Goal: Task Accomplishment & Management: Manage account settings

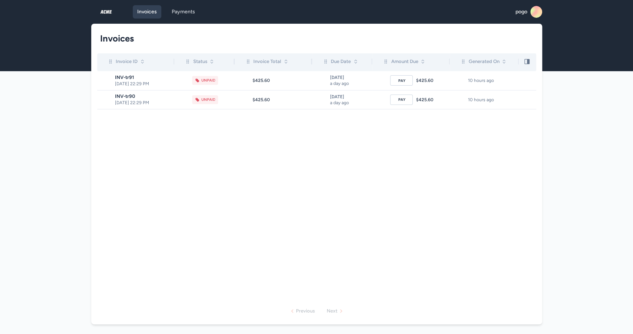
click at [540, 7] on div "pogo" at bounding box center [529, 12] width 27 height 12
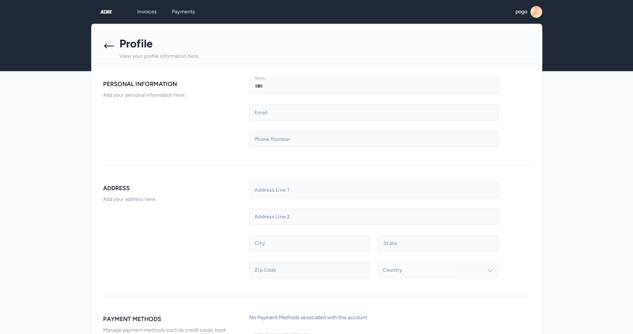
scroll to position [58, 0]
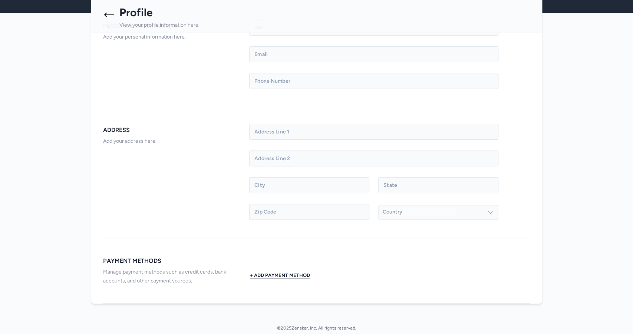
click at [284, 276] on button "+ Add Payment Method" at bounding box center [280, 275] width 62 height 15
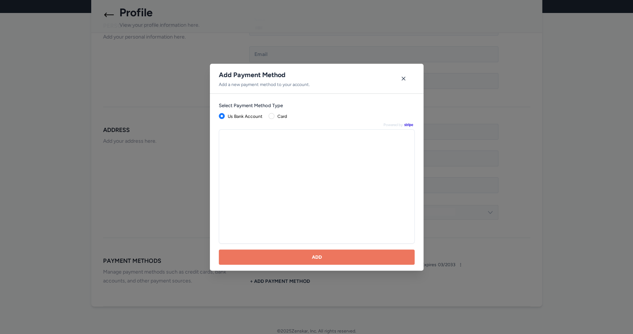
click at [188, 214] on div "Add Payment Method Add a new payment method to your account. Select Payment Met…" at bounding box center [316, 167] width 633 height 334
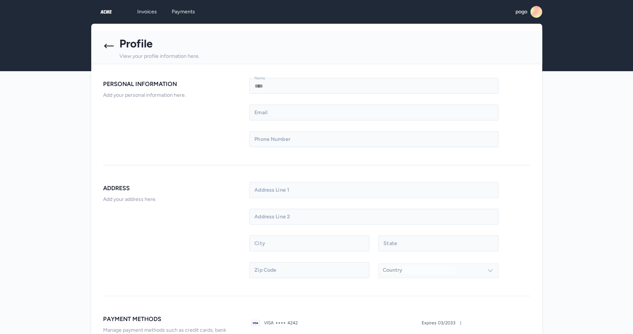
scroll to position [61, 0]
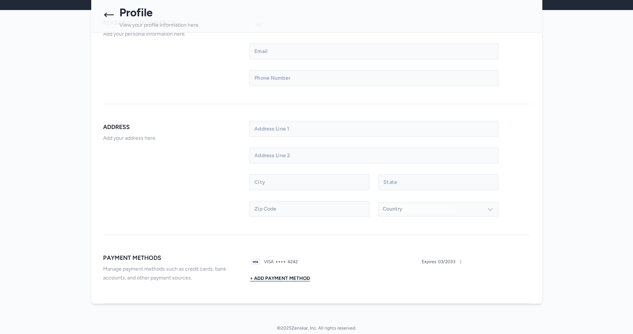
click at [273, 281] on button "+ Add Payment Method" at bounding box center [280, 278] width 62 height 15
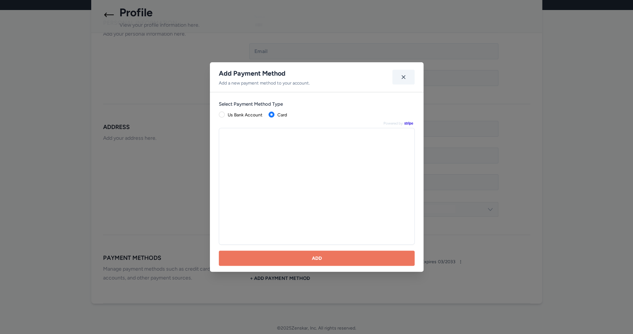
click at [398, 78] on button "button" at bounding box center [403, 77] width 22 height 15
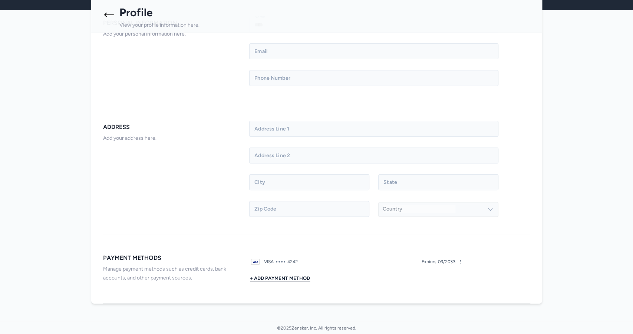
click at [286, 277] on button "+ Add Payment Method" at bounding box center [280, 278] width 62 height 15
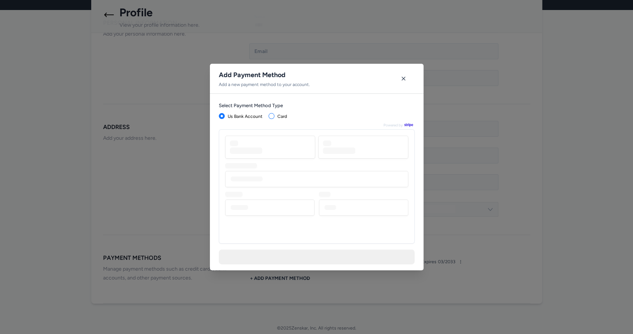
click at [276, 114] on span "card" at bounding box center [282, 116] width 16 height 6
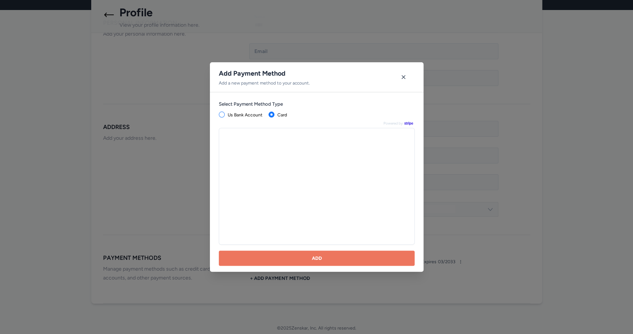
click at [243, 118] on label "us bank account" at bounding box center [242, 115] width 47 height 8
